Goal: Information Seeking & Learning: Check status

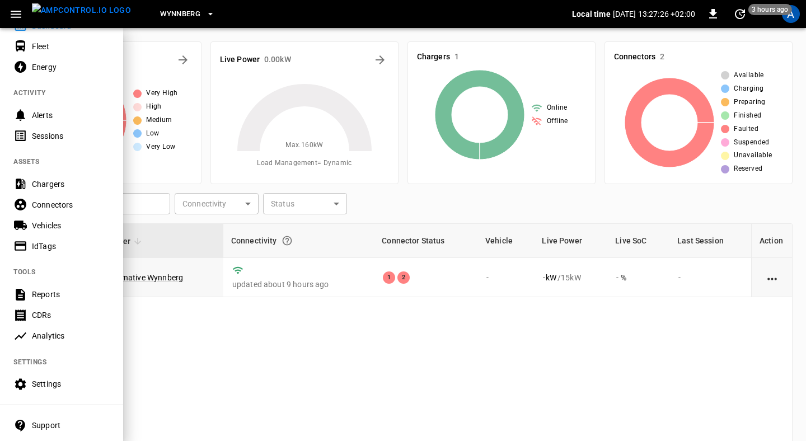
scroll to position [82, 0]
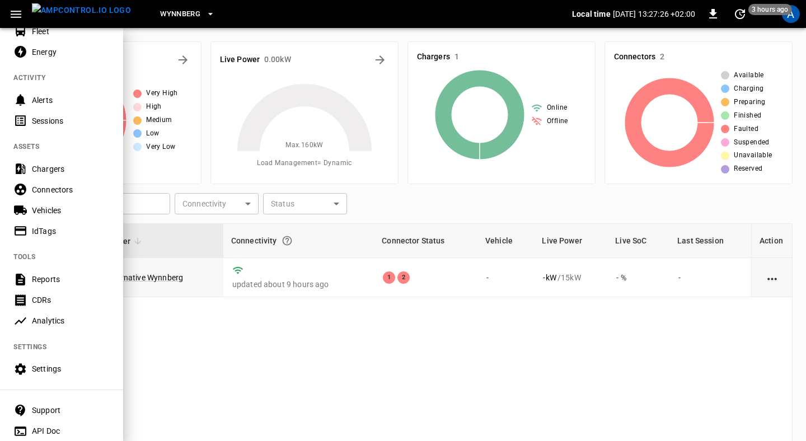
click at [39, 284] on div "Reports" at bounding box center [71, 279] width 78 height 11
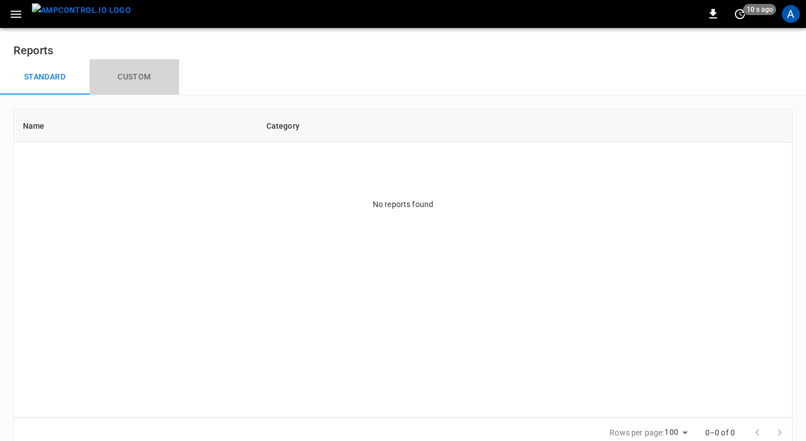
click at [126, 75] on button "Custom" at bounding box center [135, 77] width 90 height 36
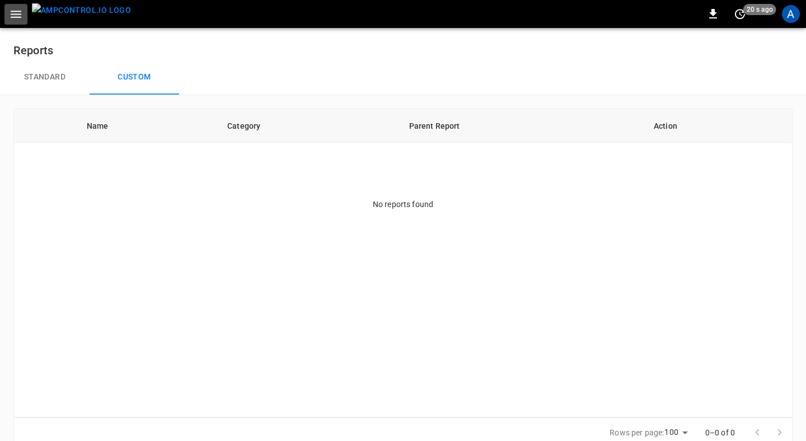
click at [20, 20] on icon "button" at bounding box center [16, 14] width 14 height 14
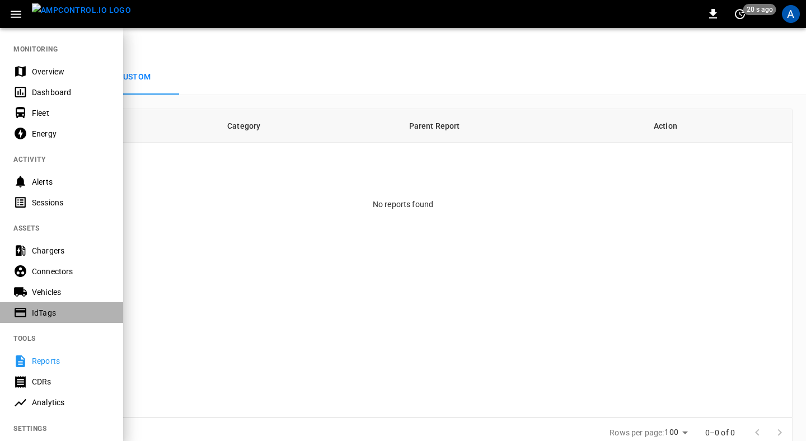
click at [45, 317] on div "IdTags" at bounding box center [71, 312] width 78 height 11
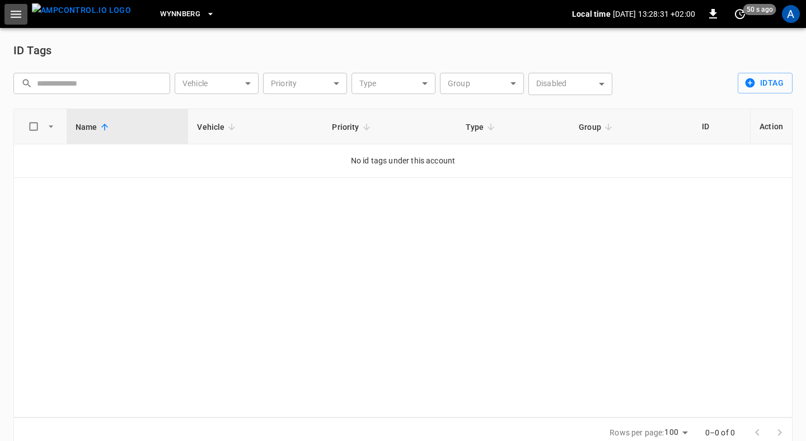
click at [13, 18] on icon "button" at bounding box center [16, 14] width 14 height 14
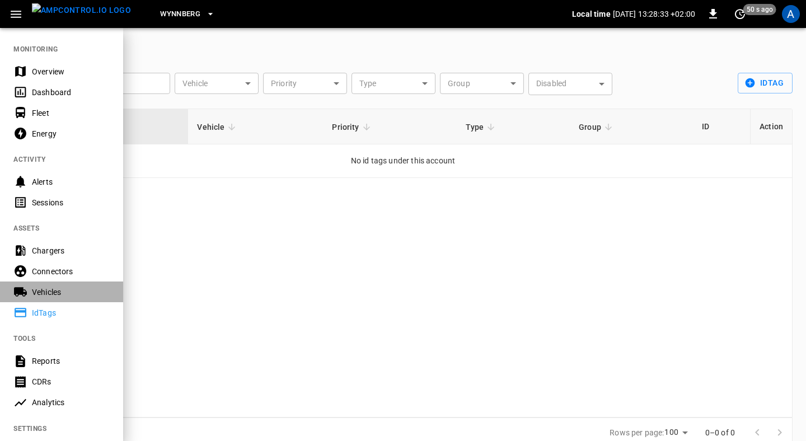
click at [35, 293] on div "Vehicles" at bounding box center [71, 292] width 78 height 11
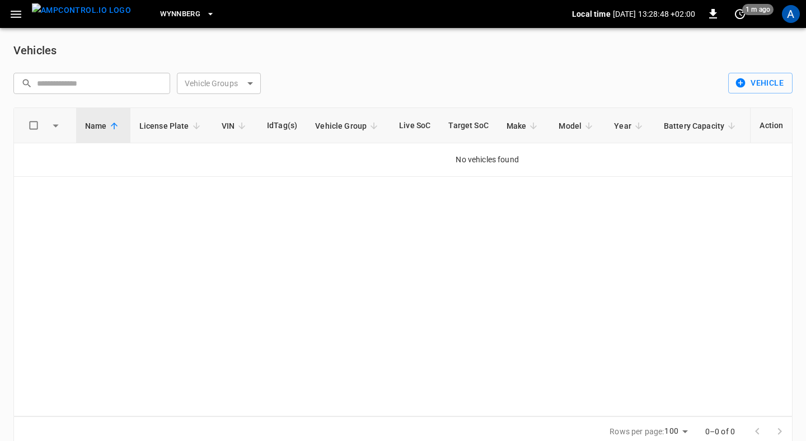
click at [18, 13] on icon "button" at bounding box center [16, 14] width 11 height 7
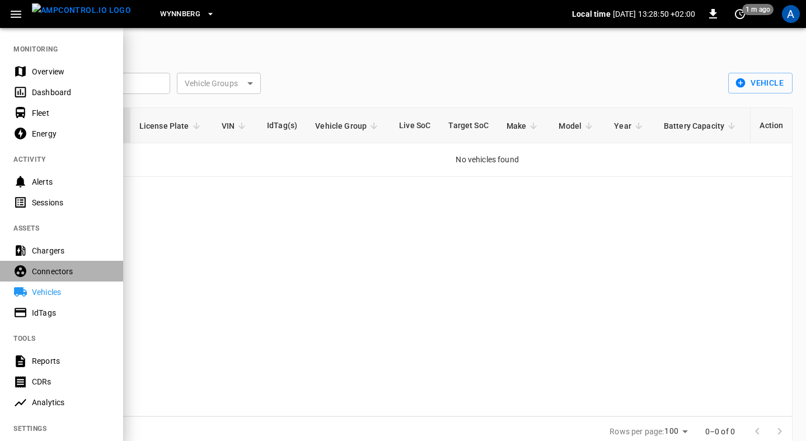
click at [50, 275] on div "Connectors" at bounding box center [71, 271] width 78 height 11
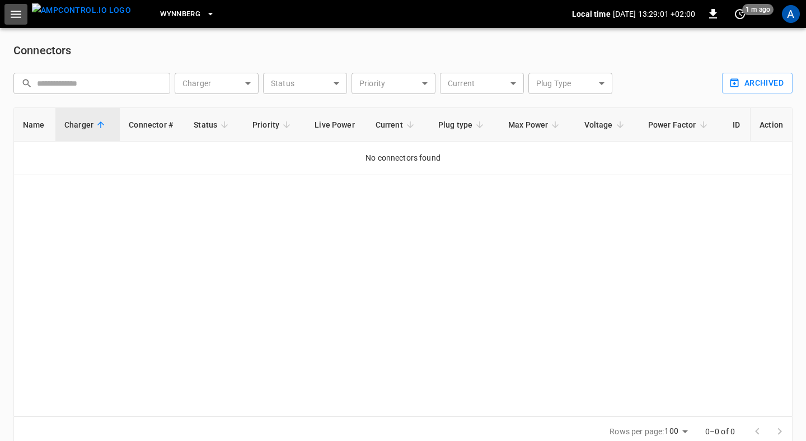
click at [16, 17] on icon "button" at bounding box center [16, 14] width 11 height 7
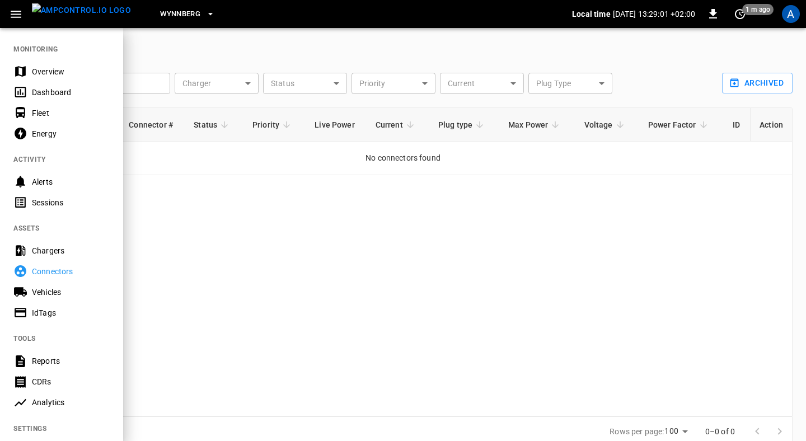
drag, startPoint x: 16, startPoint y: 17, endPoint x: 33, endPoint y: 177, distance: 161.5
click at [31, 167] on body "Wynnberg Local time [DATE] 13:29:01 +02:00 0 1 m ago A Connectors ​ ​ Charger ​…" at bounding box center [403, 230] width 806 height 460
click at [61, 251] on div "Chargers" at bounding box center [71, 250] width 78 height 11
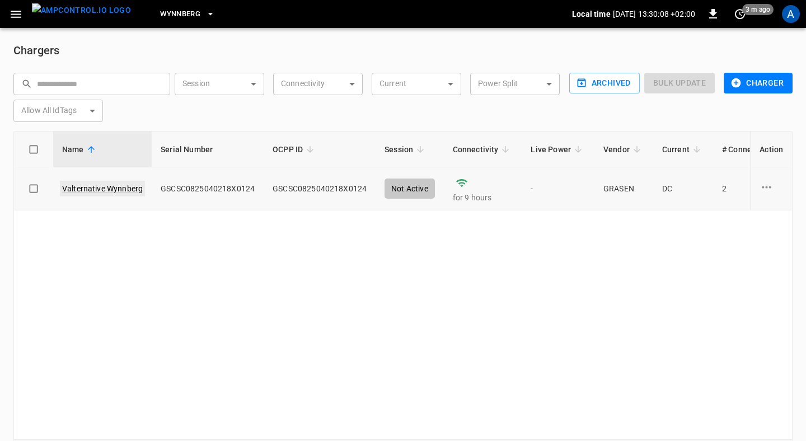
click at [90, 188] on link "Valternative Wynnberg" at bounding box center [102, 189] width 85 height 16
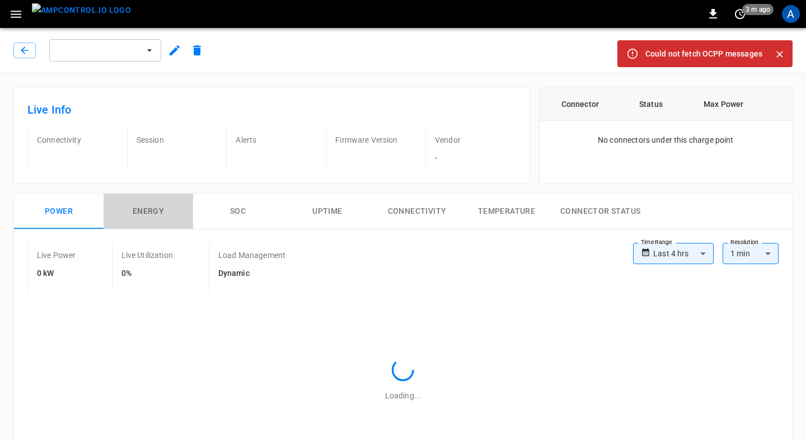
click at [143, 213] on button "Energy" at bounding box center [149, 212] width 90 height 36
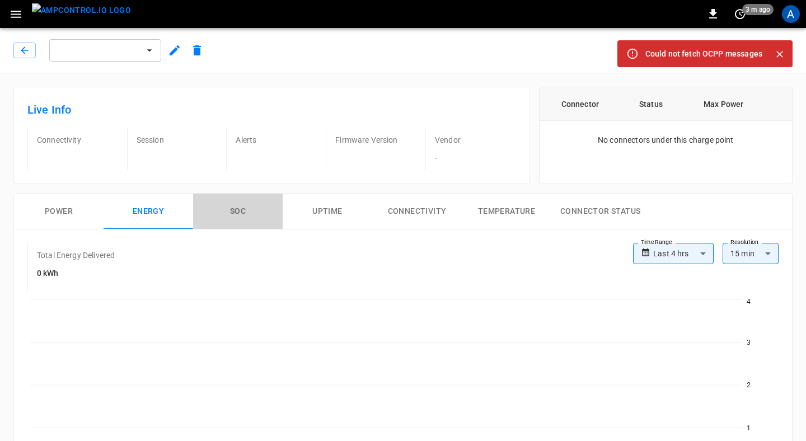
click at [231, 195] on button "SOC" at bounding box center [238, 212] width 90 height 36
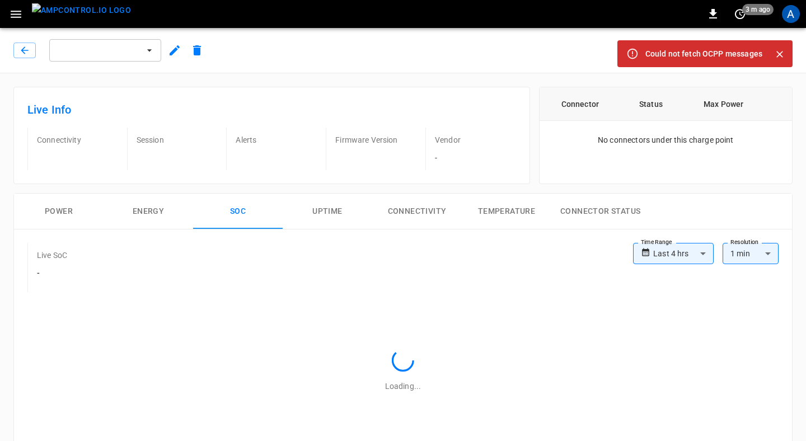
click at [321, 226] on button "Uptime" at bounding box center [328, 212] width 90 height 36
click at [401, 221] on button "Connectivity" at bounding box center [417, 212] width 90 height 36
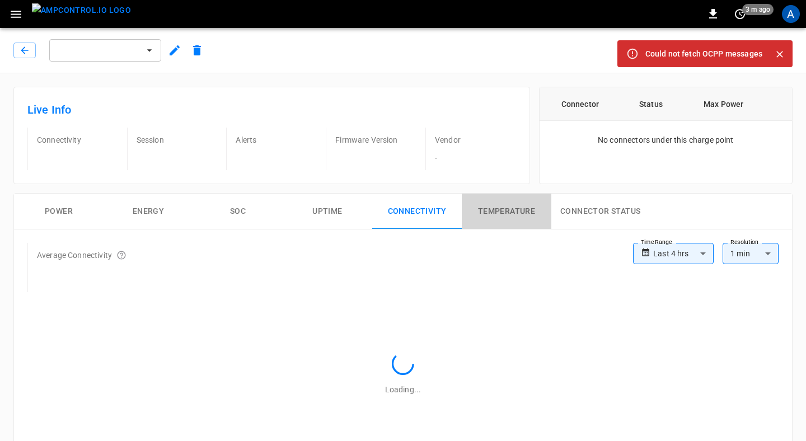
click at [508, 212] on button "Temperature" at bounding box center [507, 212] width 90 height 36
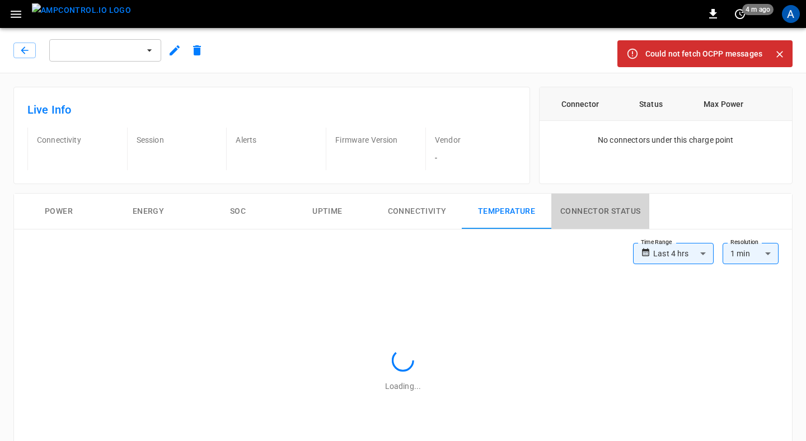
click at [570, 215] on button "Connector Status" at bounding box center [600, 212] width 98 height 36
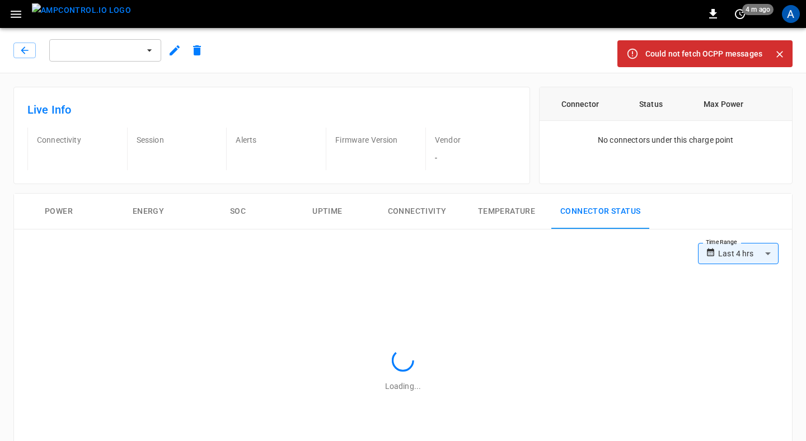
click at [151, 62] on div at bounding box center [105, 50] width 116 height 27
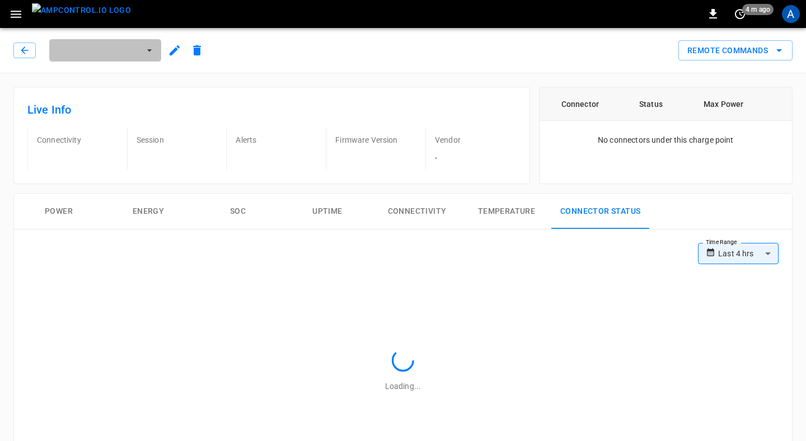
click at [145, 51] on icon "button" at bounding box center [149, 50] width 11 height 11
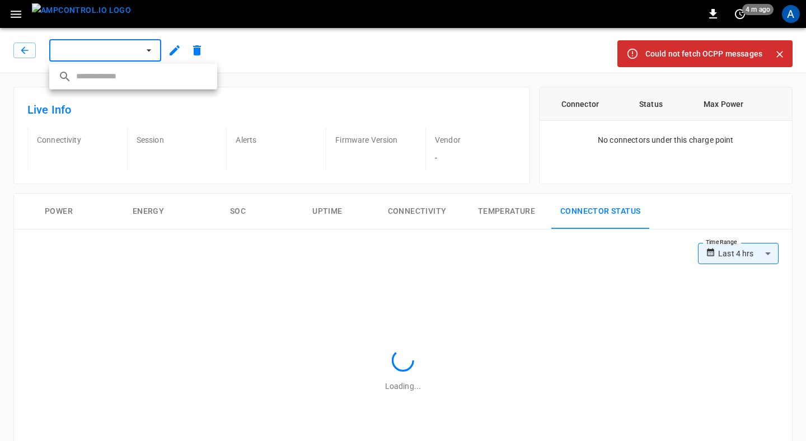
click at [280, 64] on div at bounding box center [403, 220] width 806 height 441
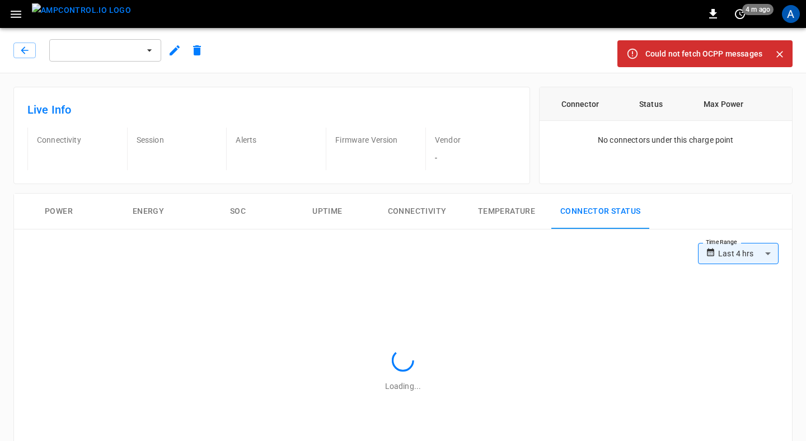
click at [21, 18] on icon "button" at bounding box center [16, 14] width 14 height 14
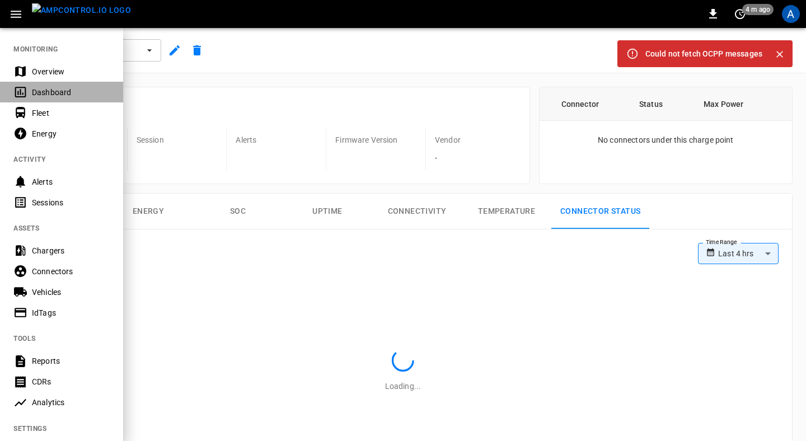
click at [55, 93] on div "Dashboard" at bounding box center [71, 92] width 78 height 11
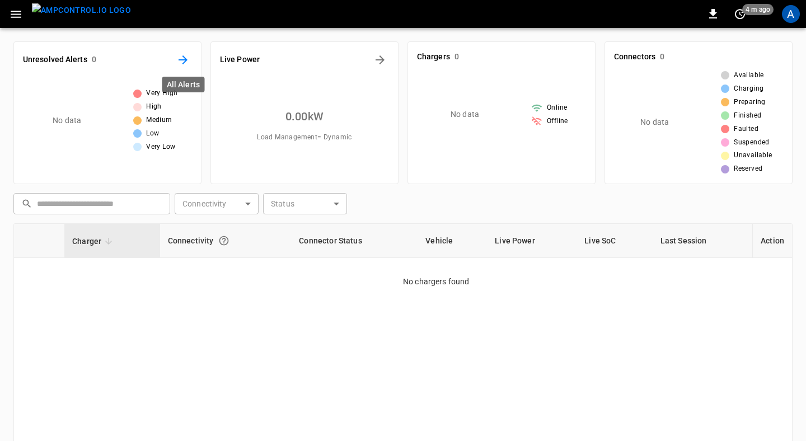
click at [180, 58] on icon "All Alerts" at bounding box center [182, 59] width 13 height 13
